Goal: Information Seeking & Learning: Learn about a topic

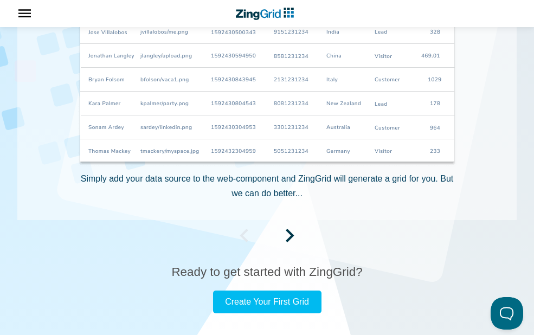
scroll to position [781, 0]
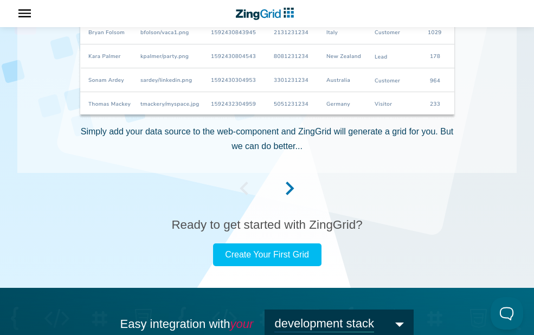
click at [291, 188] on span "App Content" at bounding box center [290, 192] width 9 height 9
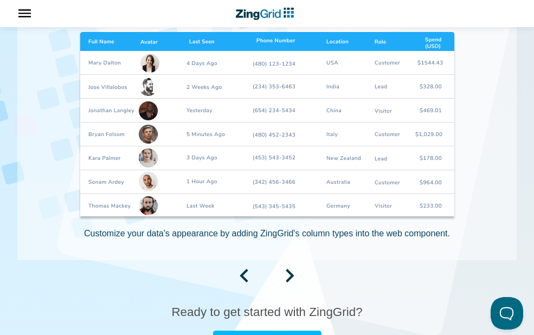
scroll to position [651, 0]
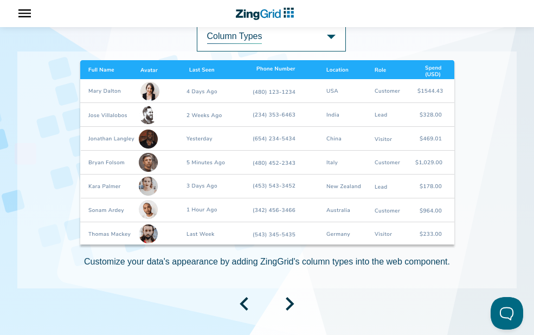
click at [32, 8] on span "App Header" at bounding box center [20, 13] width 40 height 27
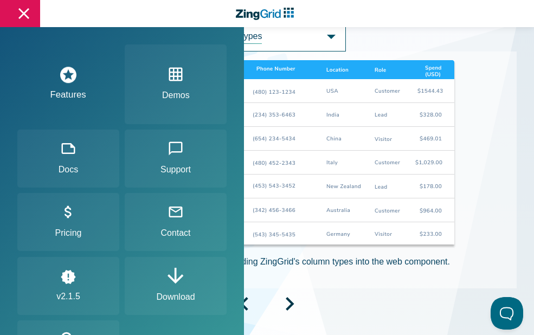
click at [52, 93] on link "Features" at bounding box center [68, 84] width 102 height 80
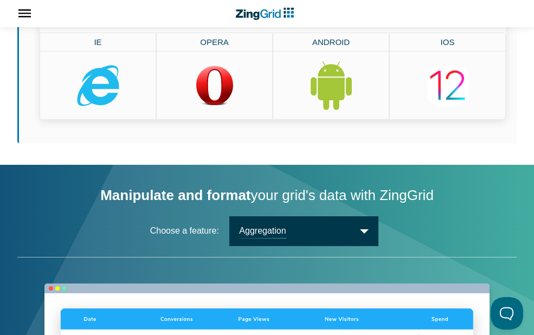
scroll to position [1107, 0]
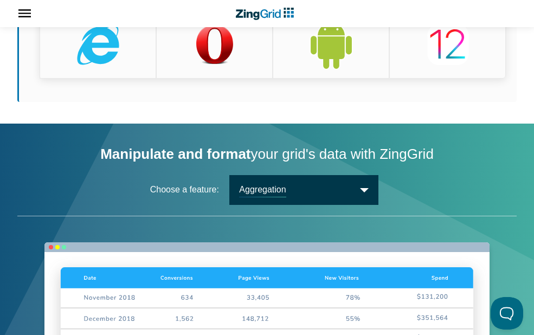
click at [292, 199] on span "Aggregation" at bounding box center [303, 190] width 149 height 30
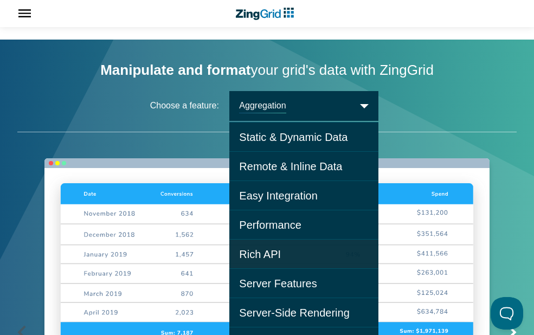
scroll to position [1237, 0]
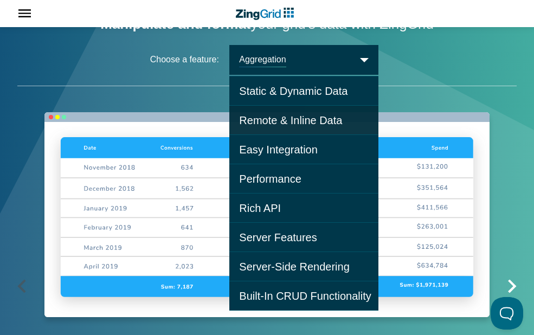
click at [337, 126] on span "Remote & Inline Data" at bounding box center [303, 120] width 149 height 29
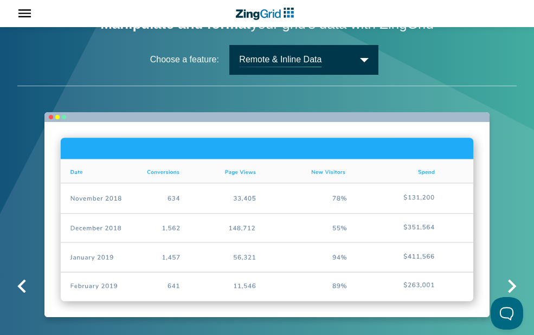
click at [275, 69] on span "Remote & Inline Data" at bounding box center [303, 60] width 149 height 30
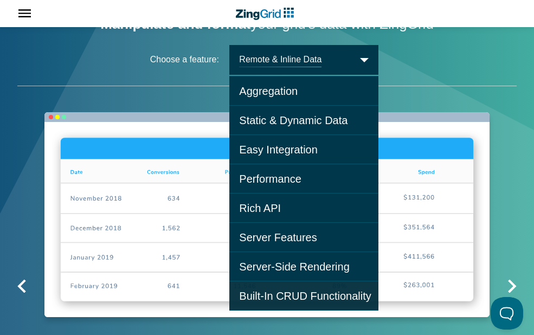
click at [290, 289] on span "Built-In CRUD Functionality" at bounding box center [303, 296] width 149 height 29
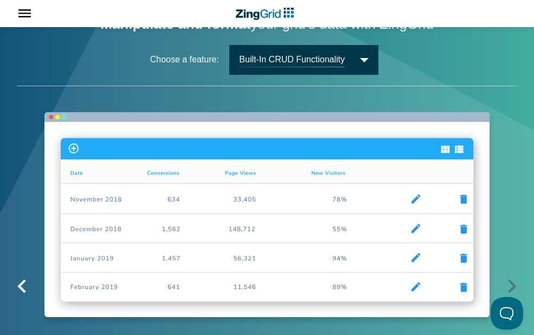
click at [356, 61] on span "Built-In CRUD Functionality" at bounding box center [303, 60] width 149 height 30
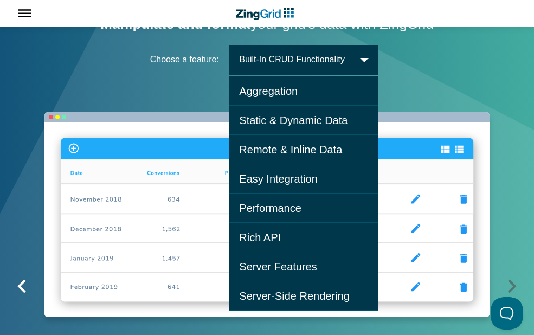
drag, startPoint x: 335, startPoint y: 174, endPoint x: 302, endPoint y: 127, distance: 57.3
click at [325, 162] on span "Aggregation Static & Dynamic Data Remote & Inline Data Easy Integration Perform…" at bounding box center [303, 193] width 149 height 235
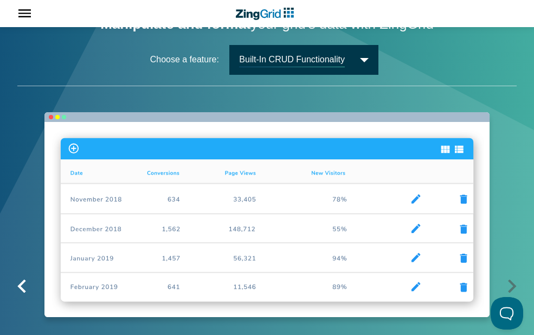
click at [307, 63] on span "Built-In CRUD Functionality" at bounding box center [303, 60] width 149 height 30
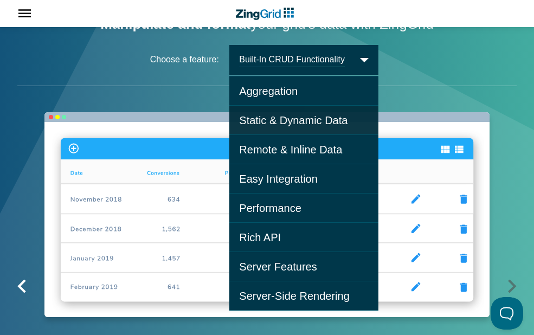
click at [290, 107] on span "Static & Dynamic Data" at bounding box center [303, 120] width 149 height 29
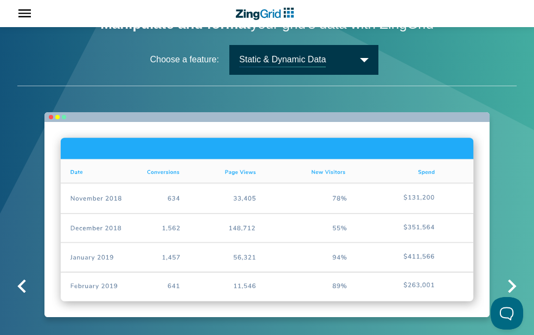
click at [295, 66] on span "Static & Dynamic Data" at bounding box center [303, 60] width 149 height 30
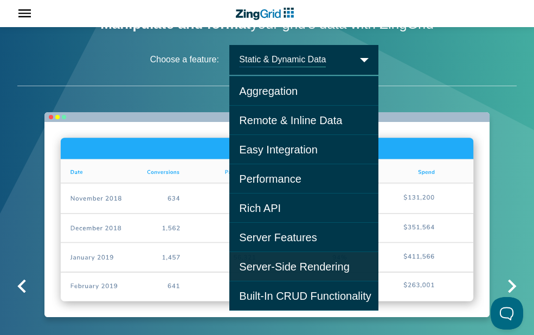
click at [290, 260] on span "Server-Side Rendering" at bounding box center [303, 266] width 149 height 29
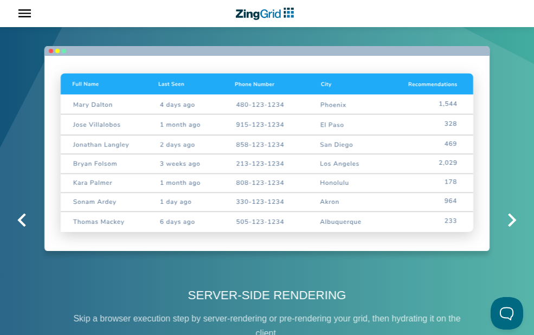
scroll to position [1367, 0]
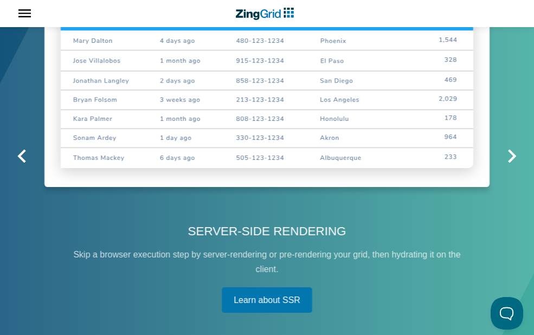
drag, startPoint x: 319, startPoint y: 72, endPoint x: 310, endPoint y: 82, distance: 13.9
click at [312, 81] on img "App Content" at bounding box center [266, 89] width 445 height 195
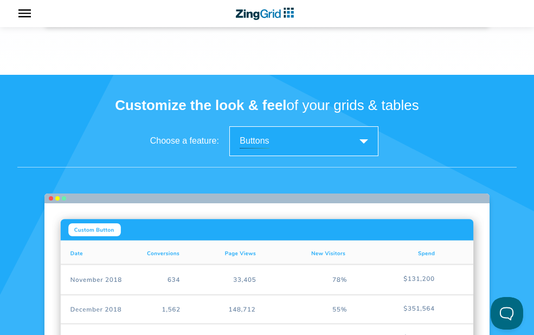
scroll to position [2213, 0]
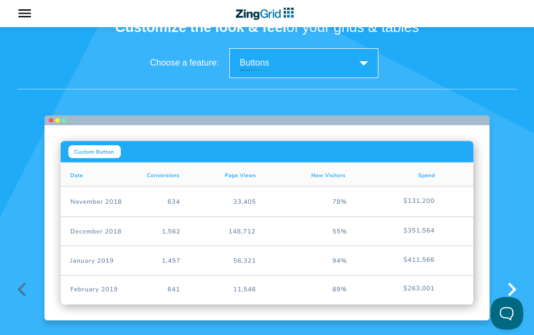
click at [315, 70] on span "Buttons" at bounding box center [303, 63] width 149 height 30
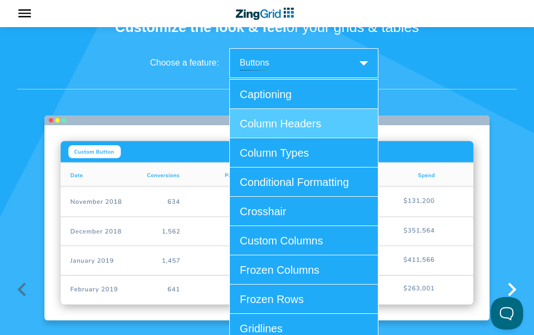
click at [253, 135] on span "Column Headers" at bounding box center [303, 123] width 149 height 29
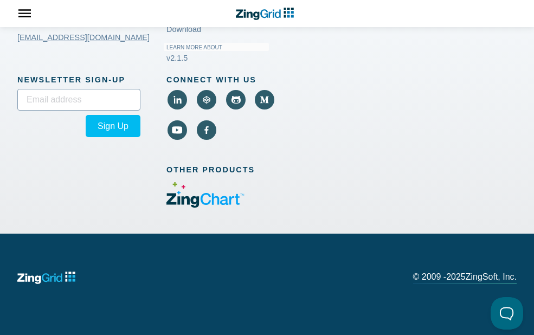
scroll to position [2739, 0]
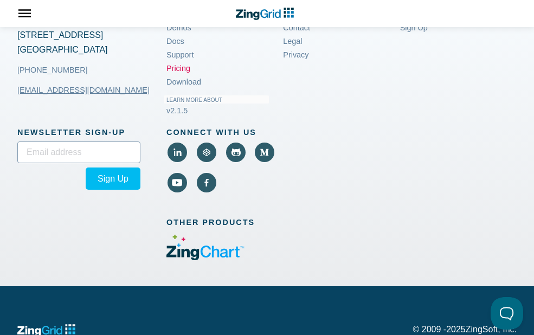
click at [186, 75] on link "Pricing" at bounding box center [179, 69] width 24 height 14
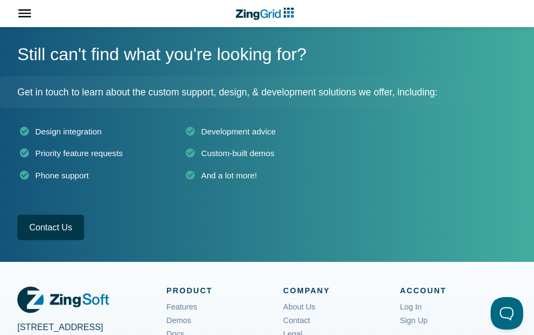
scroll to position [911, 0]
